Goal: Use online tool/utility: Utilize a website feature to perform a specific function

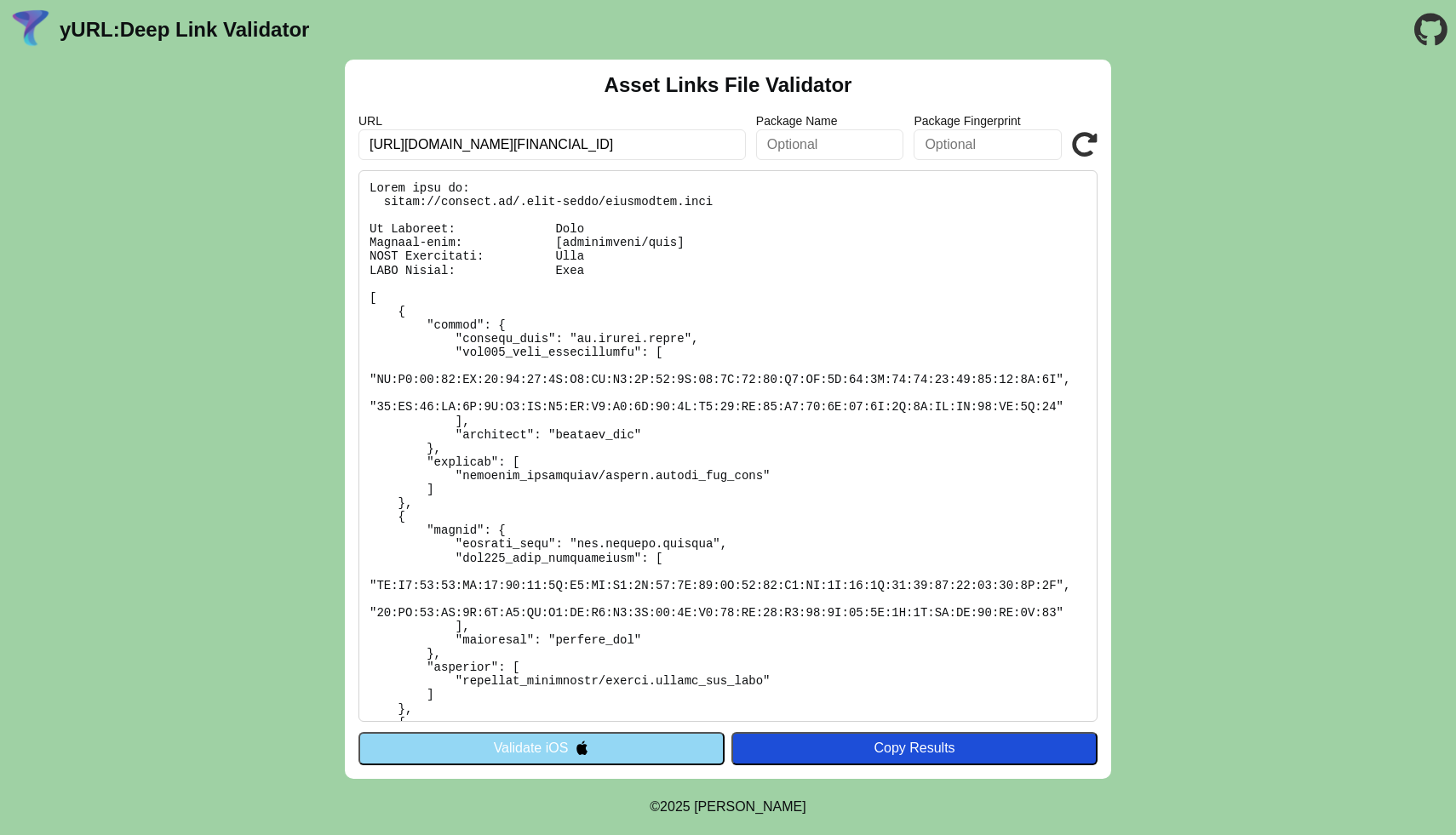
click at [634, 144] on input "https://mycredo.ge/root/transfer/moneypot/4847/GE05CD0360000036425911/somedesc/…" at bounding box center [552, 145] width 388 height 31
paste input "oneypot.mycredo.ge/?publicId=0838e778-19d9-4b82-959d-95a0d8c23295"
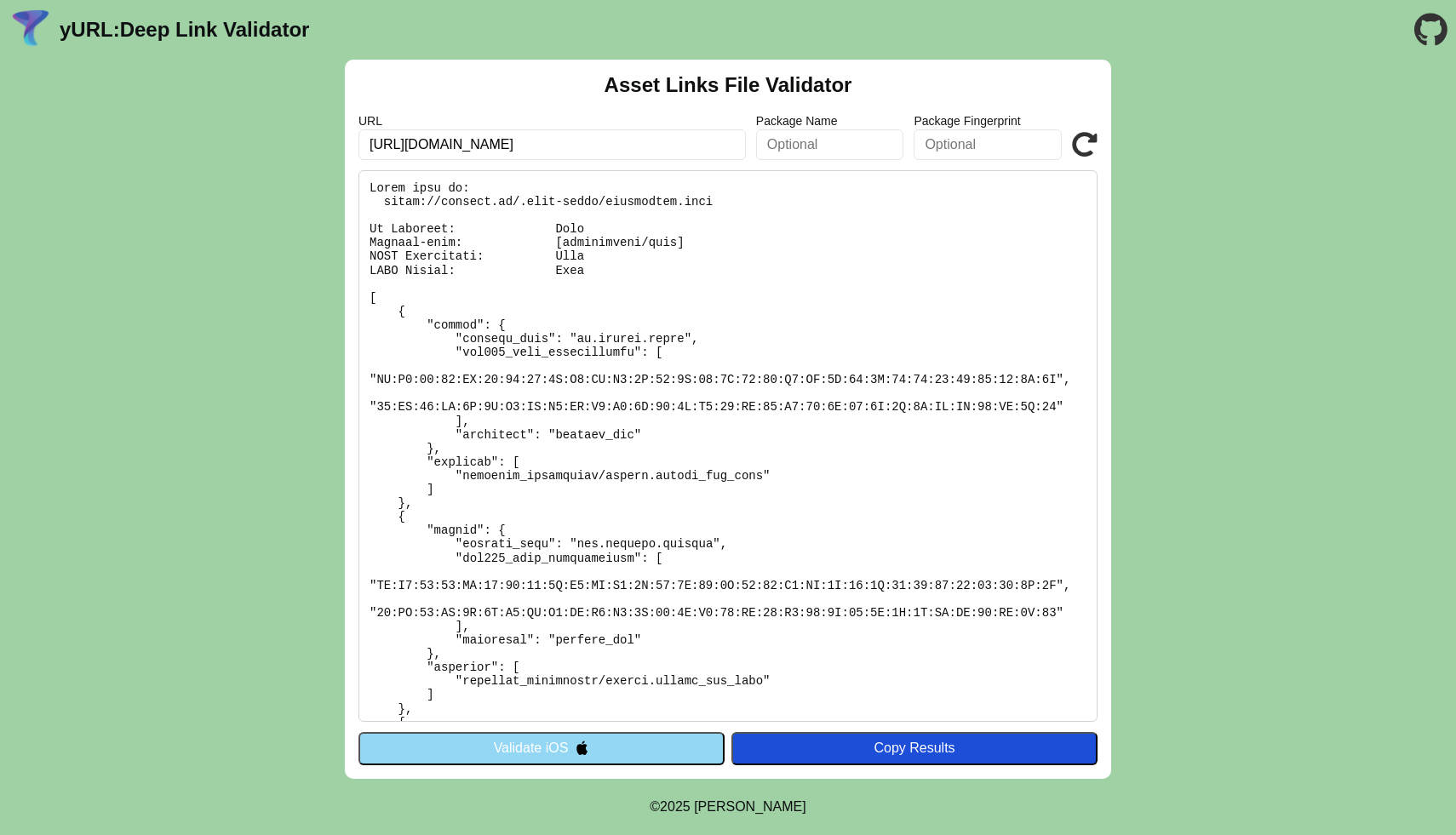
type input "[URL][DOMAIN_NAME]"
click at [1073, 134] on icon at bounding box center [1085, 145] width 25 height 25
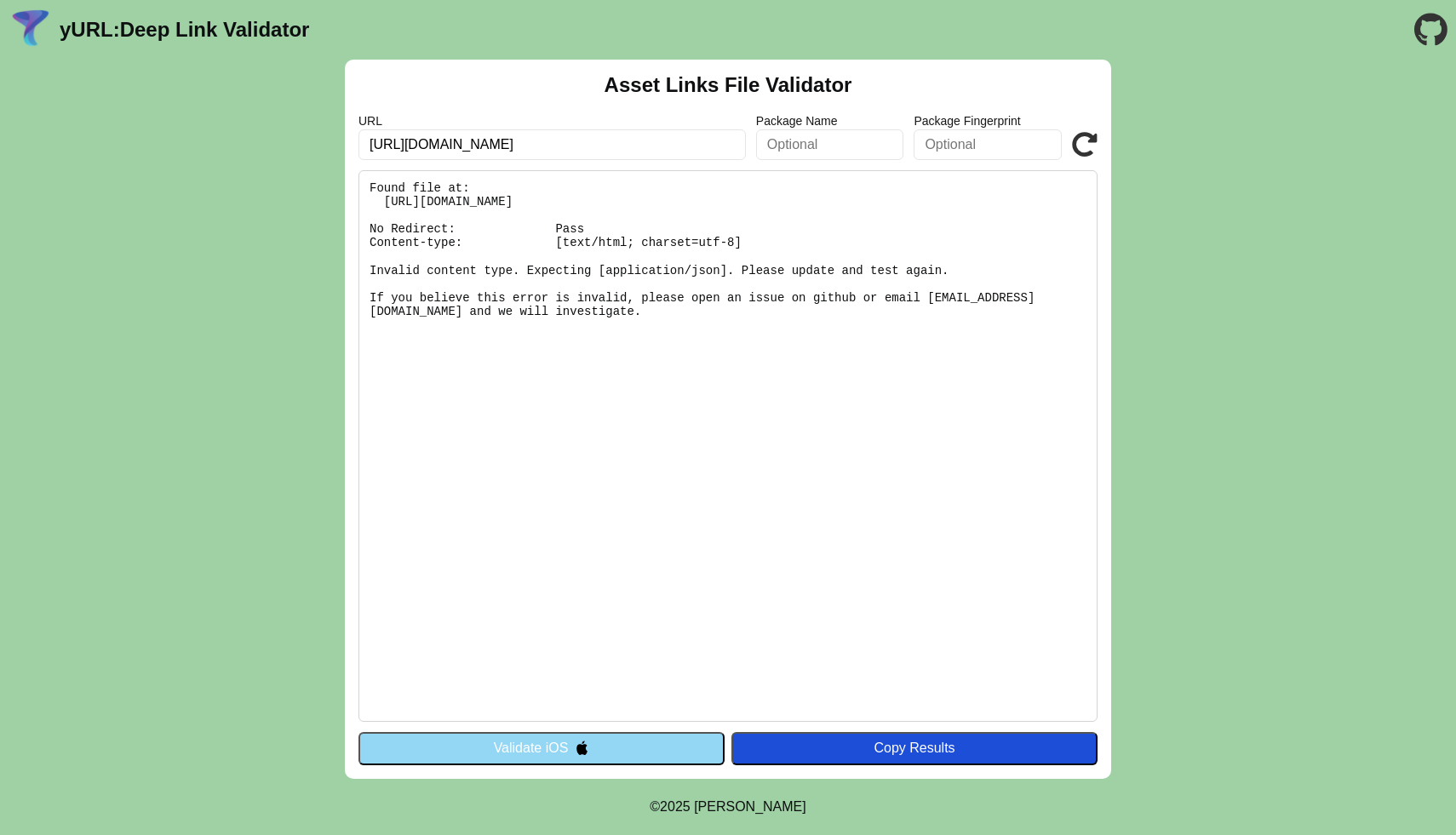
click at [657, 750] on button "Validate iOS" at bounding box center [541, 748] width 366 height 32
click at [630, 758] on button "Validate iOS" at bounding box center [541, 748] width 366 height 32
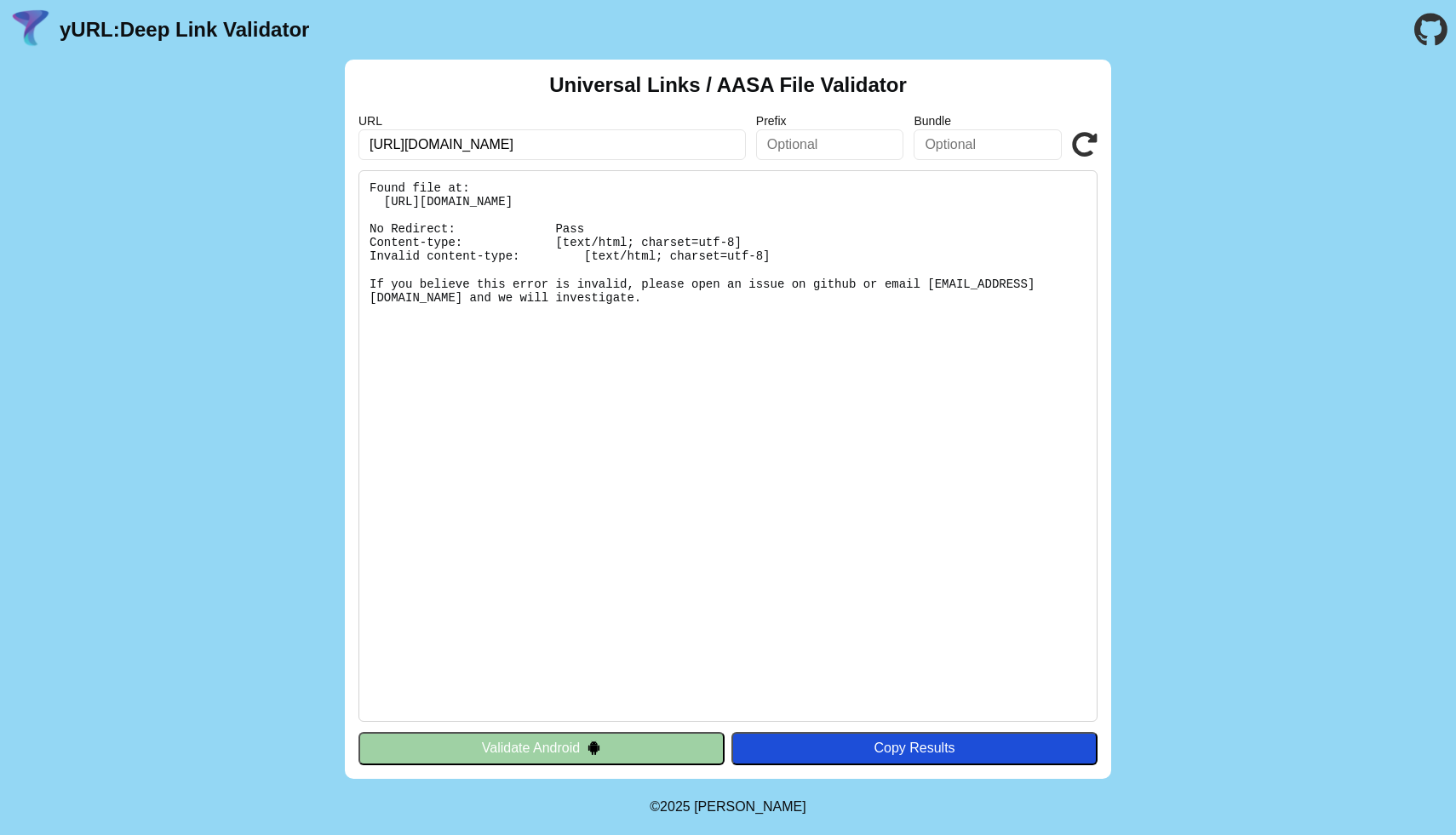
click at [612, 746] on button "Validate Android" at bounding box center [541, 748] width 366 height 32
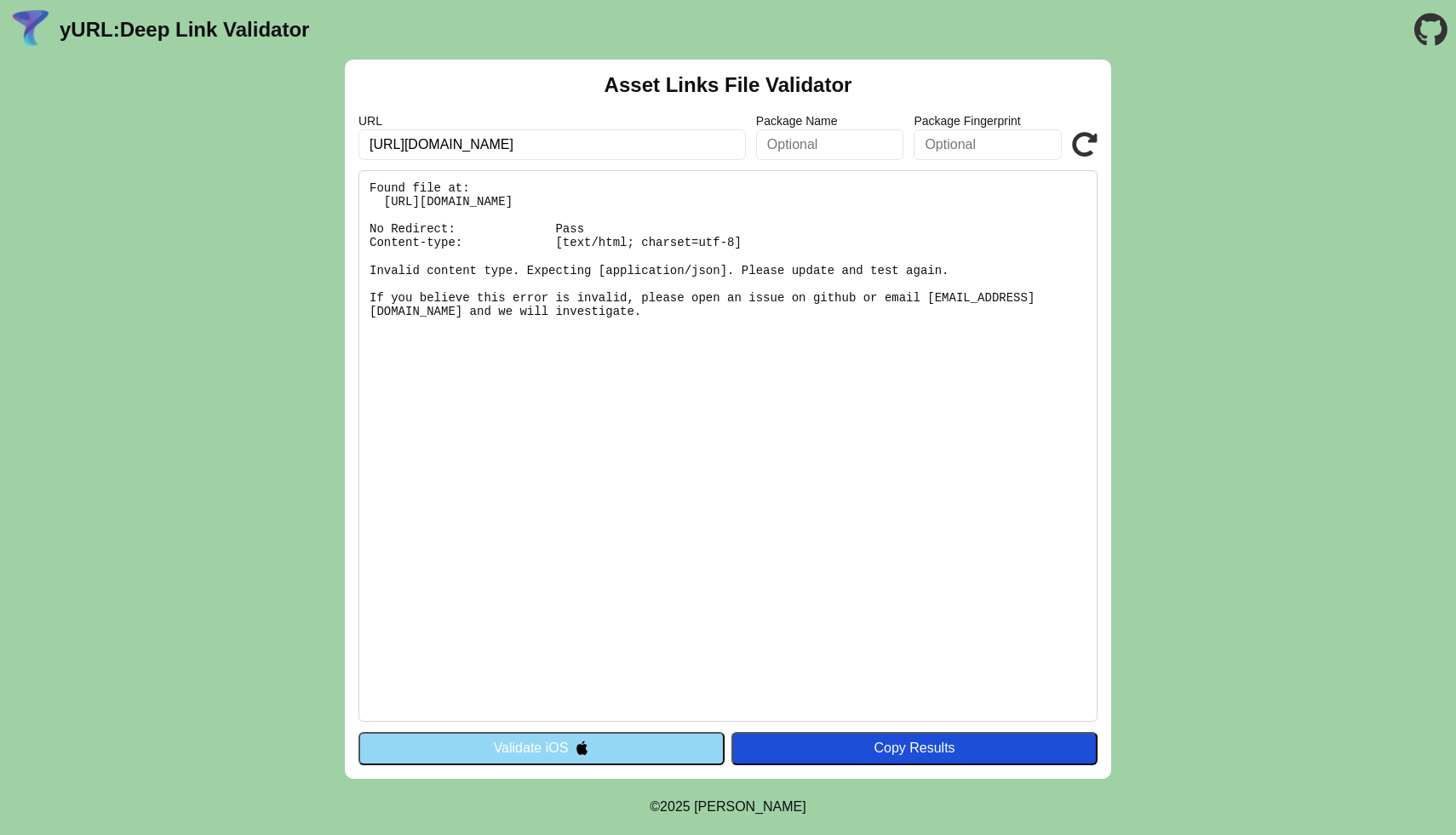
drag, startPoint x: 371, startPoint y: 144, endPoint x: 320, endPoint y: 153, distance: 51.8
click at [320, 153] on div "Asset Links File Validator URL https://moneypot.mycredo.ge/?publicId=0838e778-1…" at bounding box center [728, 419] width 1456 height 719
click at [395, 140] on input "https://moneypot.mycredo.ge/?publicId=0838e778-19d9-4b82-959d-95a0d8c23295" at bounding box center [552, 145] width 388 height 31
drag, startPoint x: 366, startPoint y: 145, endPoint x: 211, endPoint y: 131, distance: 155.6
click at [211, 131] on div "Asset Links File Validator URL https://moneypot.mycredo.ge/?publicId=0838e778-1…" at bounding box center [728, 419] width 1456 height 719
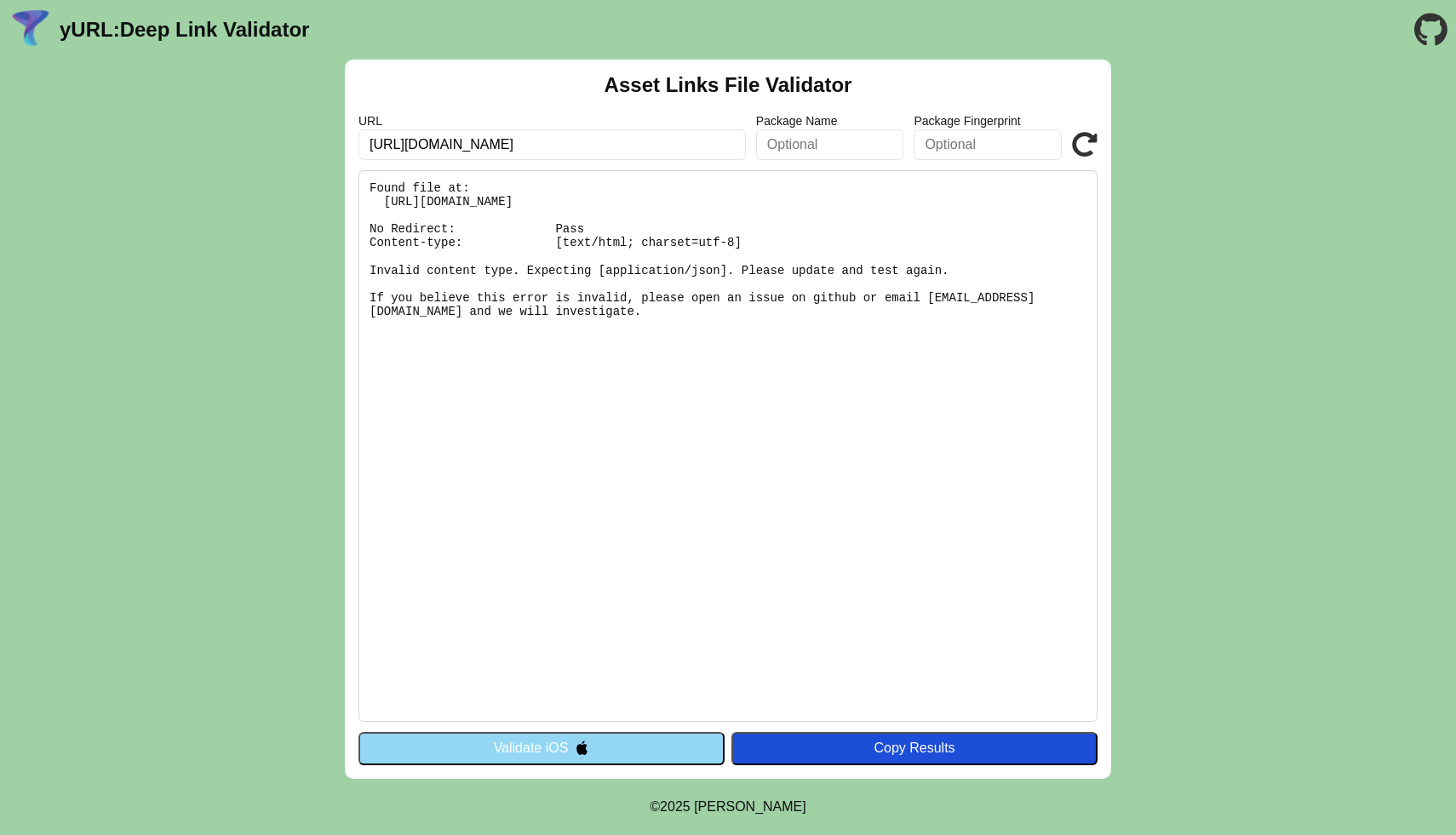
click at [470, 144] on input "https://moneypot.mycredo.ge/?publicId=0838e778-19d9-4b82-959d-95a0d8c23295" at bounding box center [552, 145] width 388 height 31
drag, startPoint x: 551, startPoint y: 141, endPoint x: 1027, endPoint y: 151, distance: 476.1
click at [1029, 152] on div "URL https://moneypot.mycredo.ge/?publicId=0838e778-19d9-4b82-959d-95a0d8c23295 …" at bounding box center [728, 137] width 739 height 46
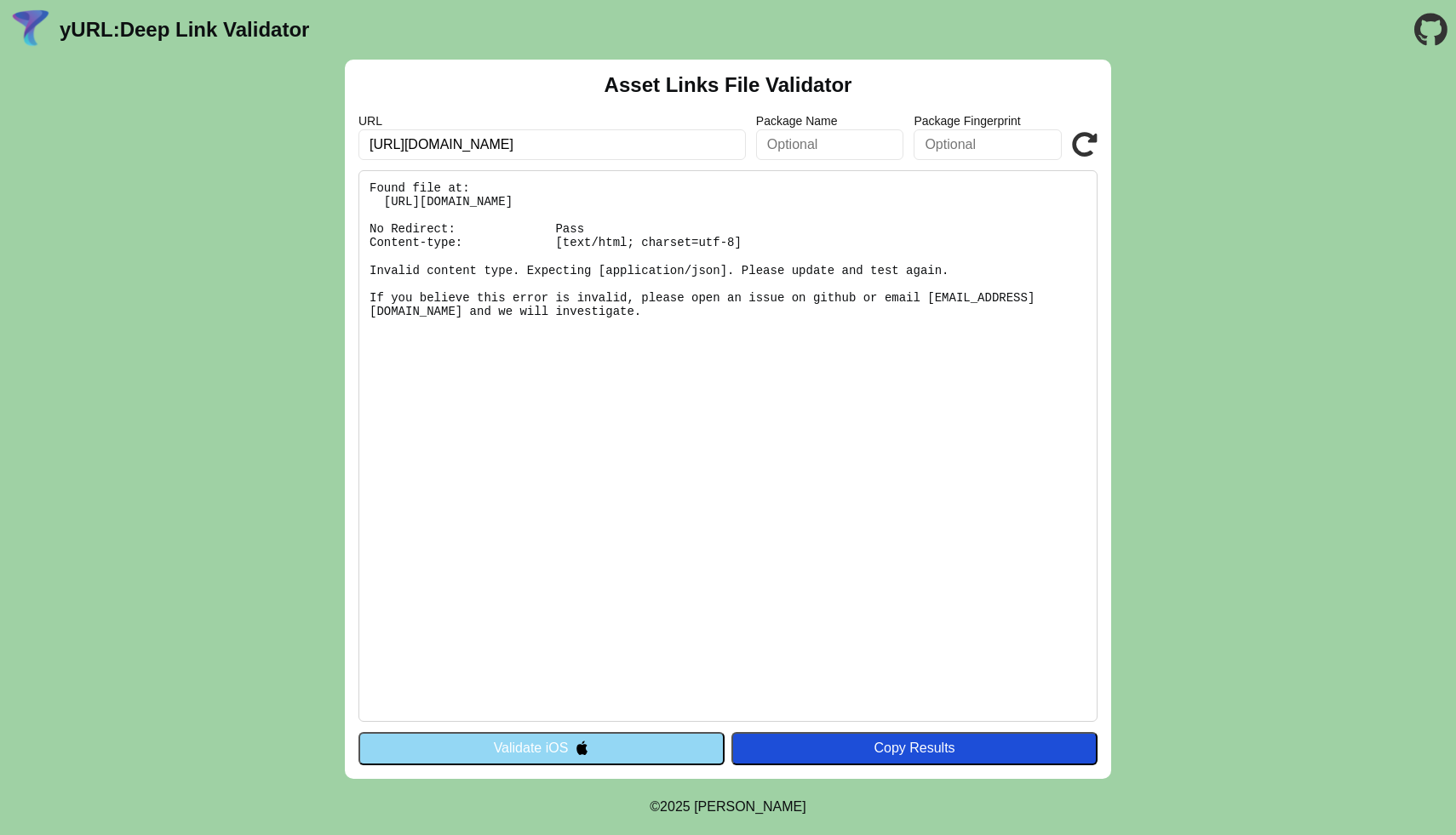
type input "https://moneypot.mycredo.ge/"
click button "Validate" at bounding box center [0, 0] width 0 height 0
click at [1085, 148] on icon at bounding box center [1085, 145] width 25 height 25
drag, startPoint x: 470, startPoint y: 142, endPoint x: 408, endPoint y: 149, distance: 62.4
click at [408, 149] on input "https://moneypot.mycredo.ge/" at bounding box center [552, 145] width 388 height 31
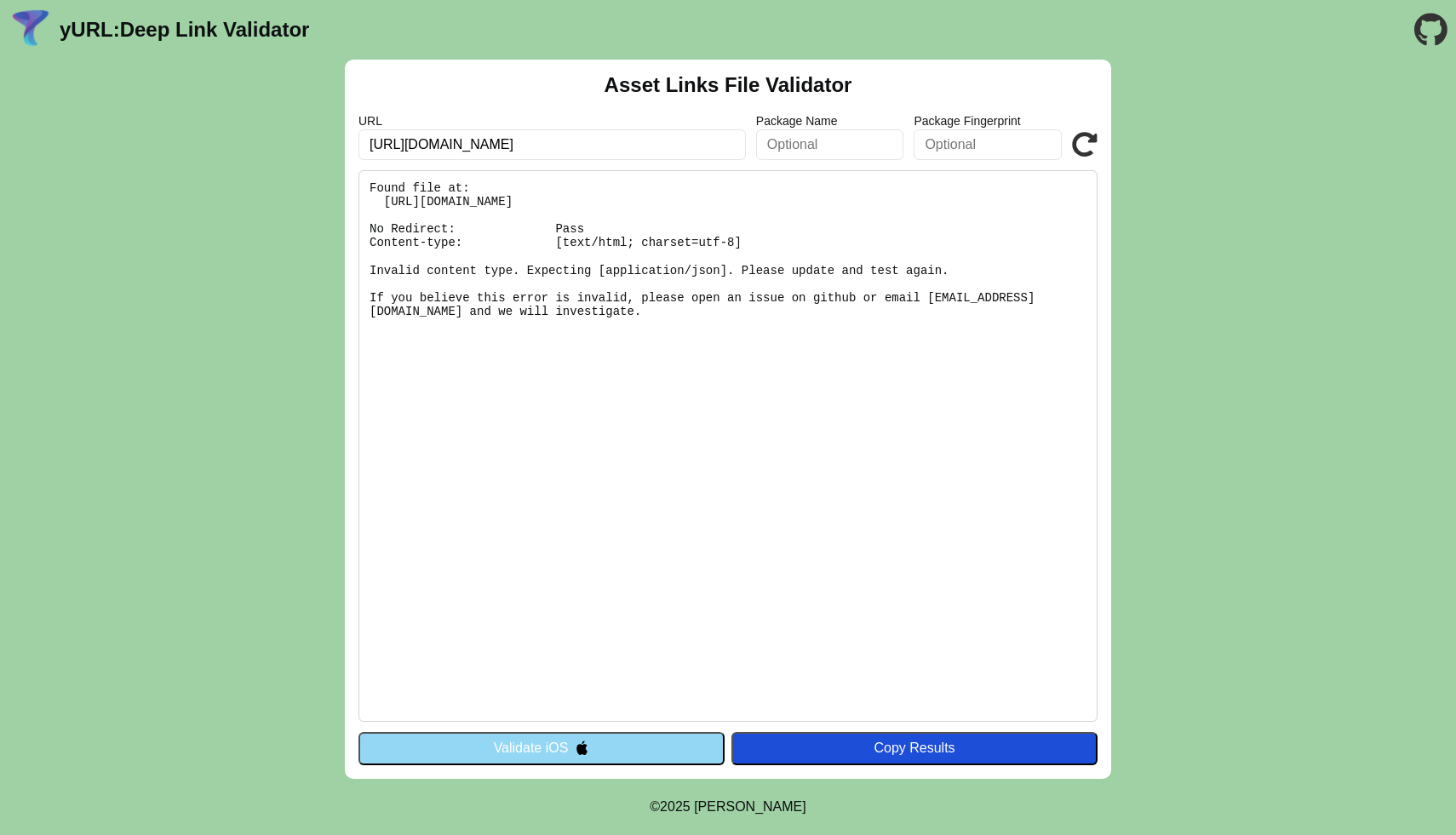
type input "[URL][DOMAIN_NAME]"
click at [1089, 145] on icon at bounding box center [1085, 145] width 25 height 25
